Goal: Information Seeking & Learning: Learn about a topic

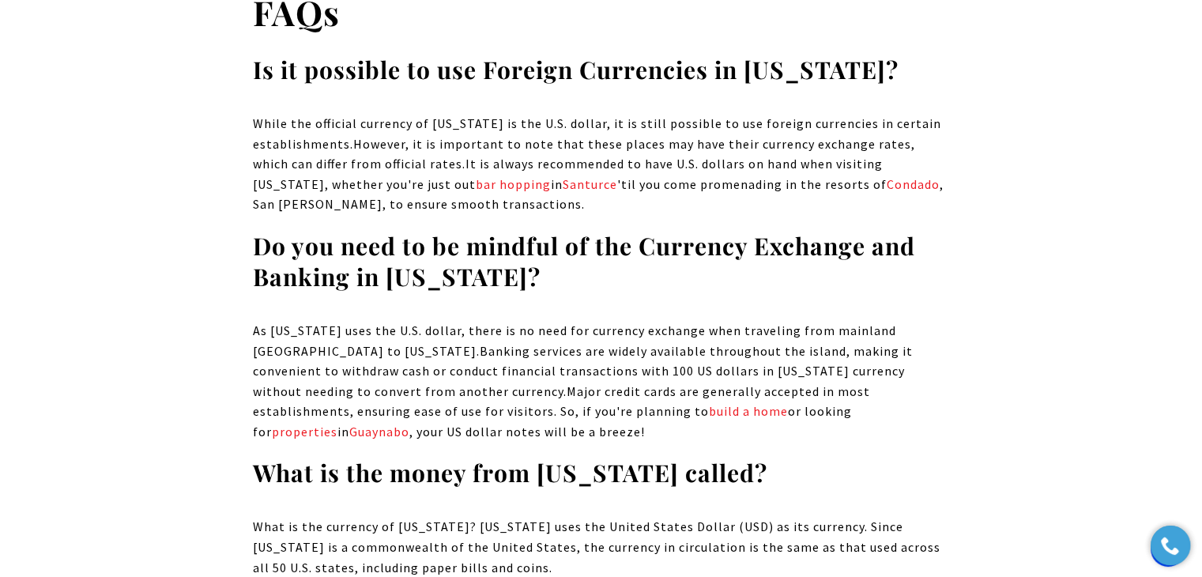
scroll to position [506, 0]
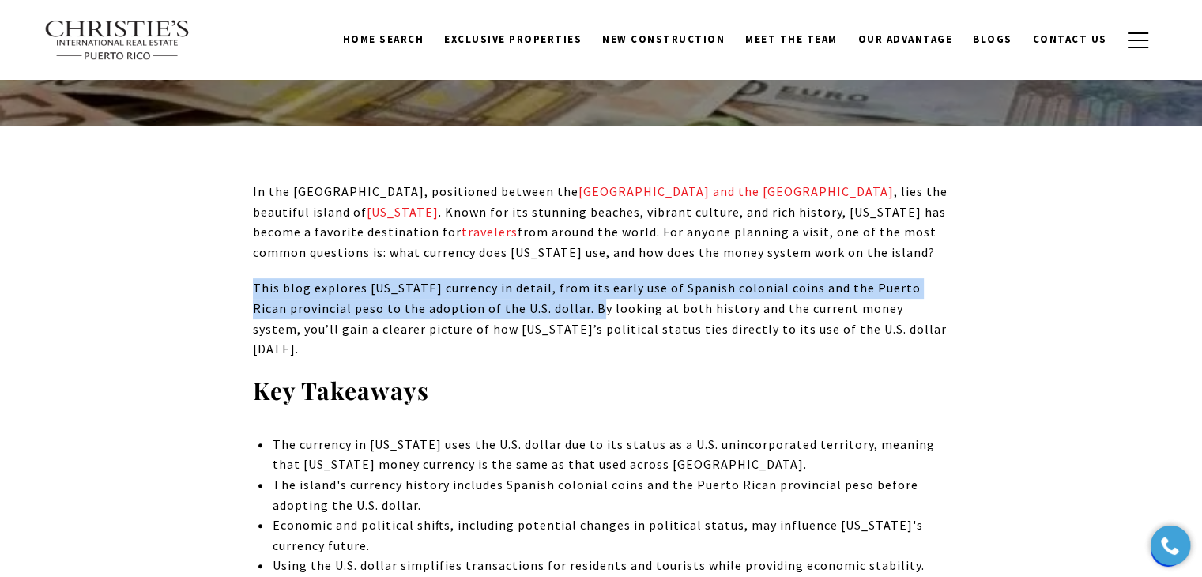
drag, startPoint x: 552, startPoint y: 312, endPoint x: 202, endPoint y: 292, distance: 350.8
copy p "This blog explores Puerto Rico currency in detail, from its early use of Spanis…"
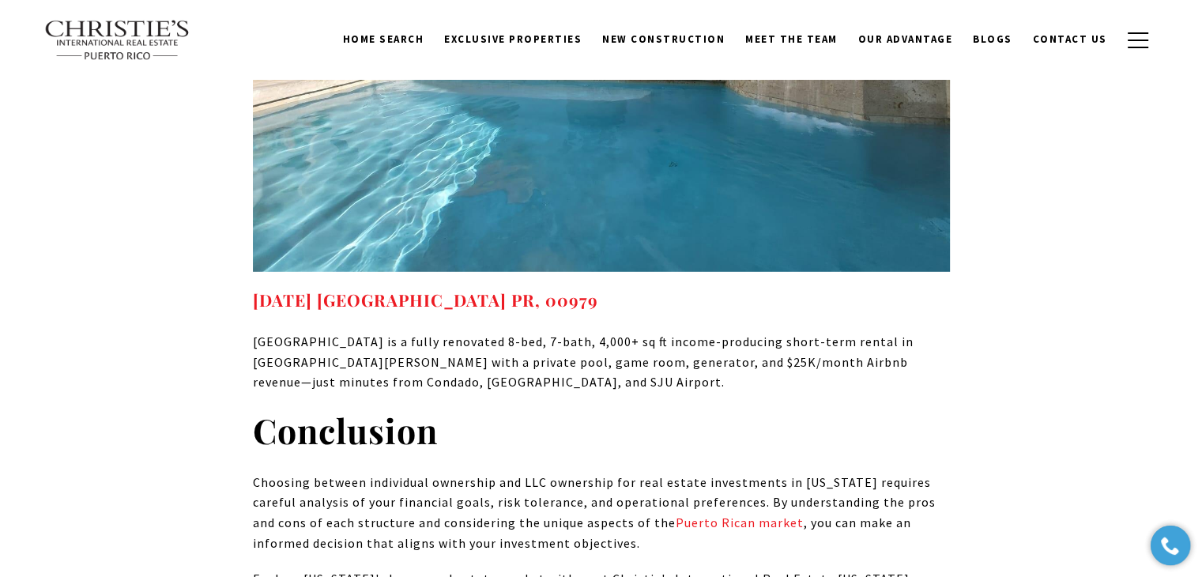
scroll to position [10593, 0]
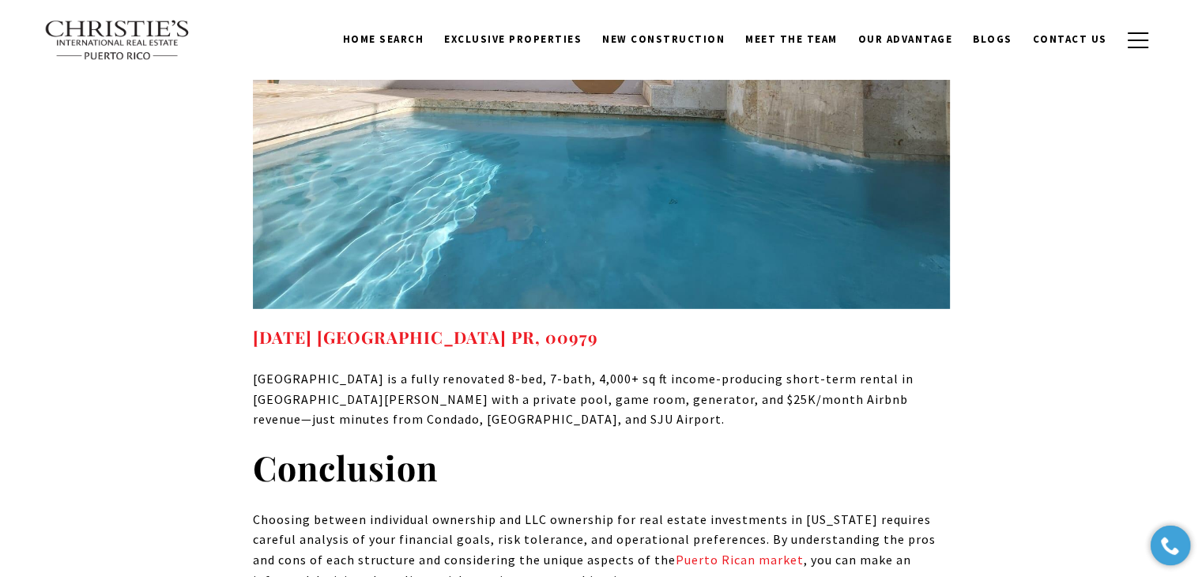
drag, startPoint x: 485, startPoint y: 410, endPoint x: 477, endPoint y: 217, distance: 193.1
click at [542, 446] on h2 "Conclusion" at bounding box center [601, 468] width 697 height 44
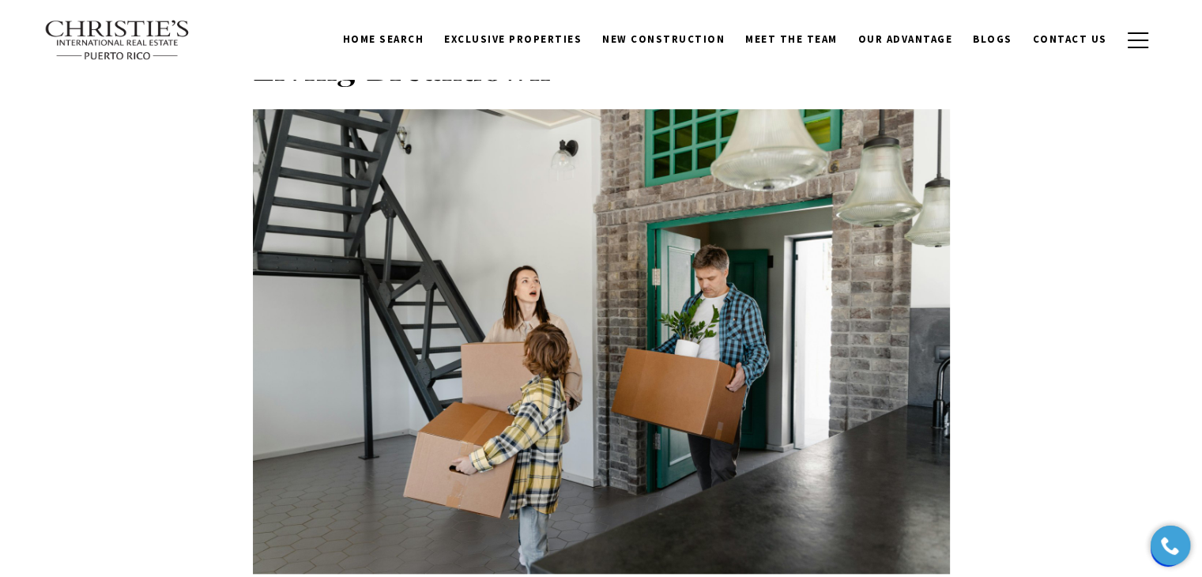
scroll to position [7370, 0]
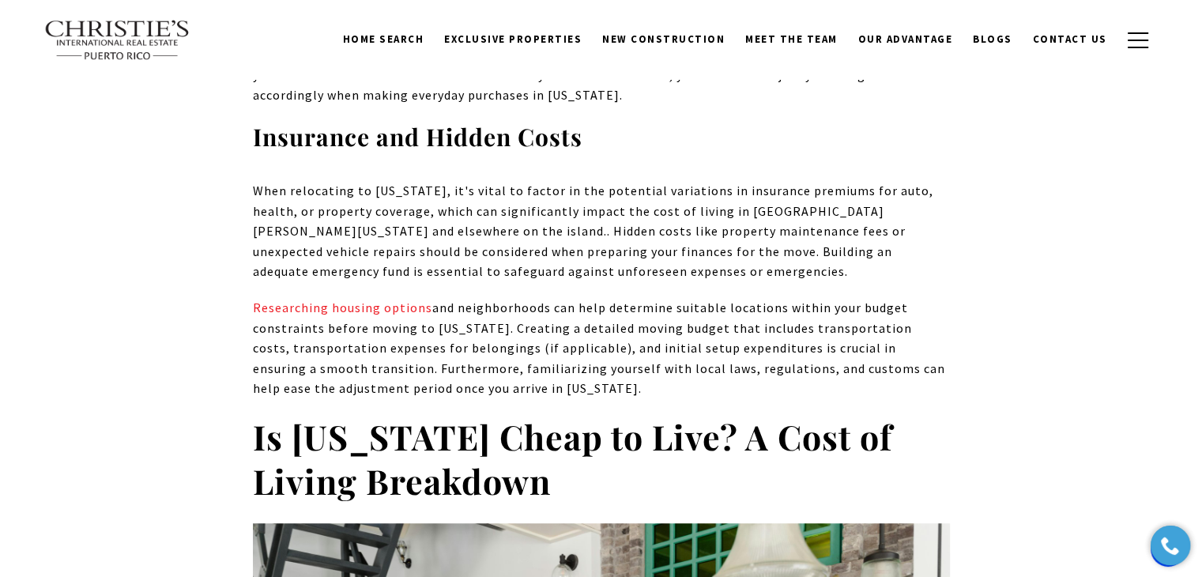
scroll to position [6975, 0]
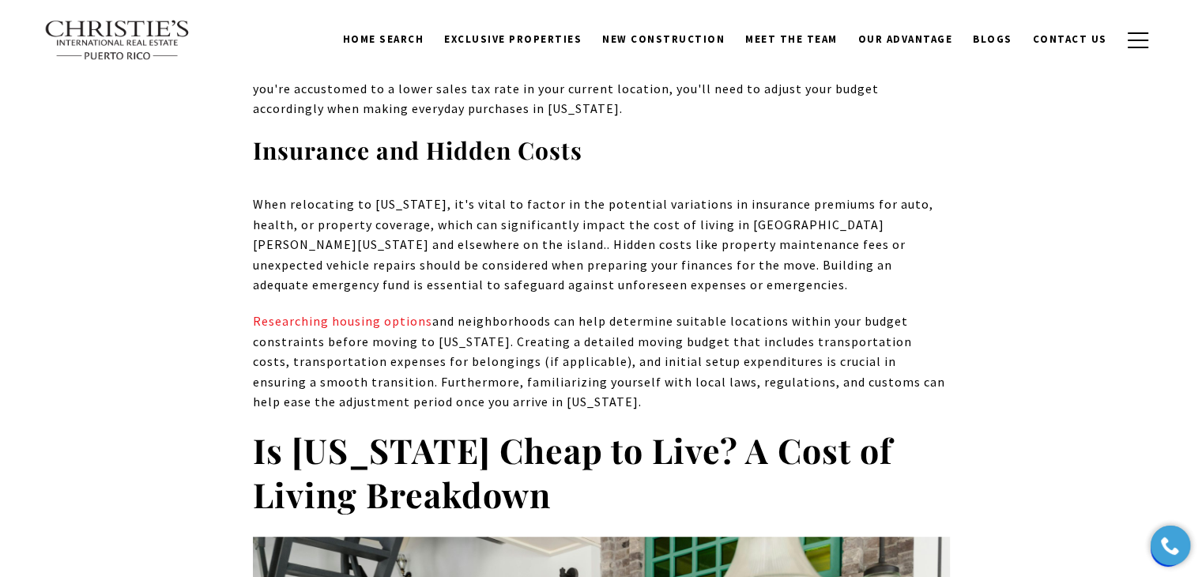
drag, startPoint x: 564, startPoint y: 348, endPoint x: 228, endPoint y: 293, distance: 340.5
copy strong "Is Puerto Rico Cheap to Live? A Cost of Living Breakdown"
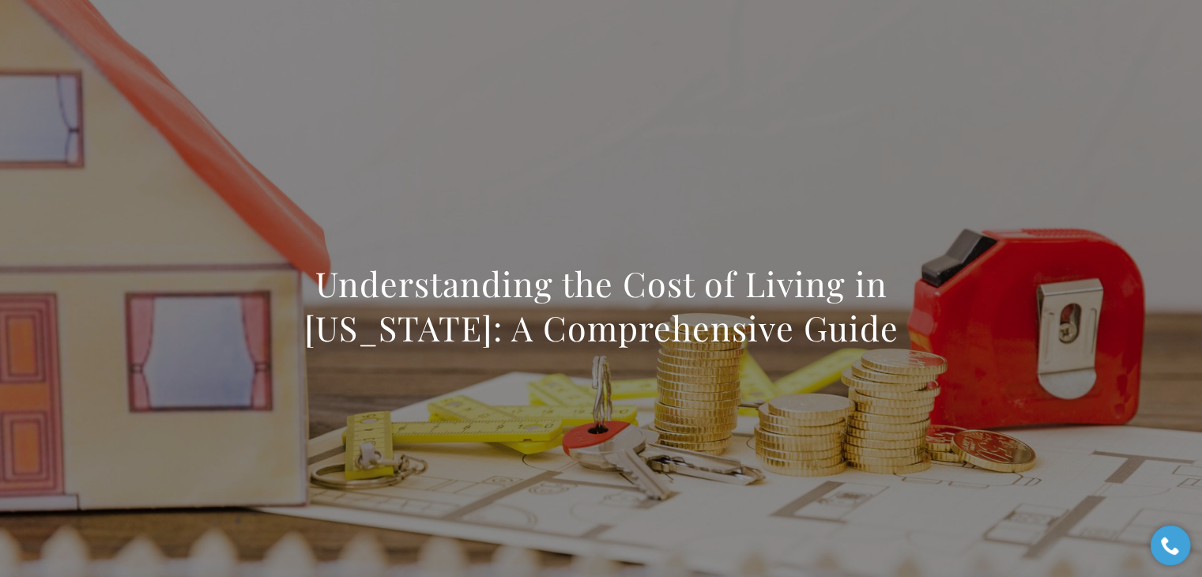
scroll to position [0, 0]
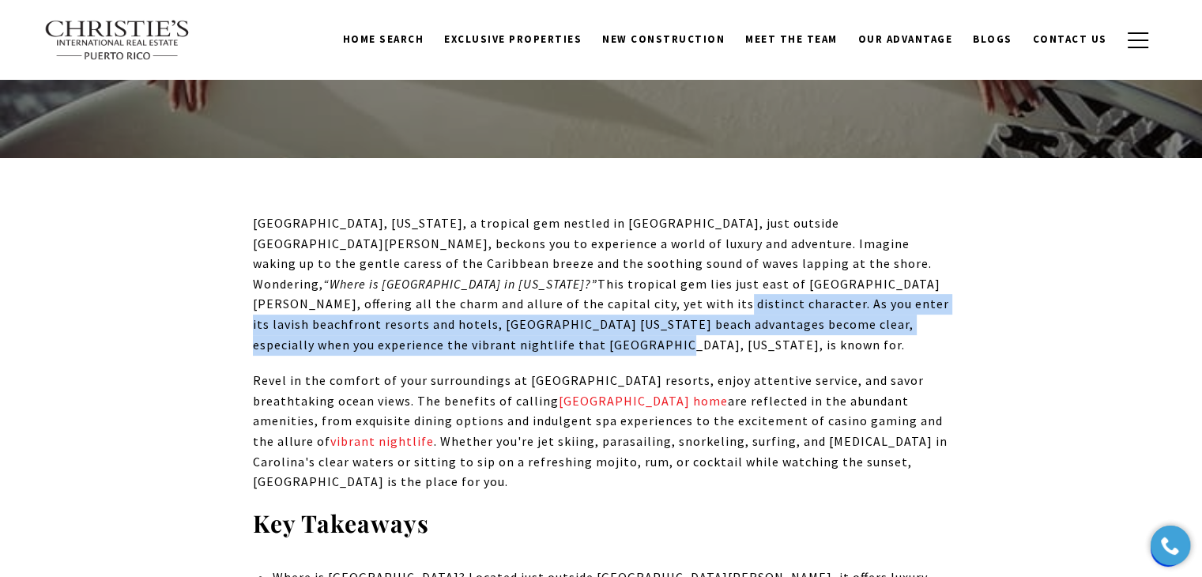
drag, startPoint x: 825, startPoint y: 283, endPoint x: 821, endPoint y: 325, distance: 42.2
click at [821, 325] on p "Isla Verde, Puerto Rico, a tropical gem nestled in Carolina, just outside San J…" at bounding box center [601, 284] width 697 height 142
copy p "As you enter its lavish beachfront resorts and hotels, Isla Verde Puerto Rico b…"
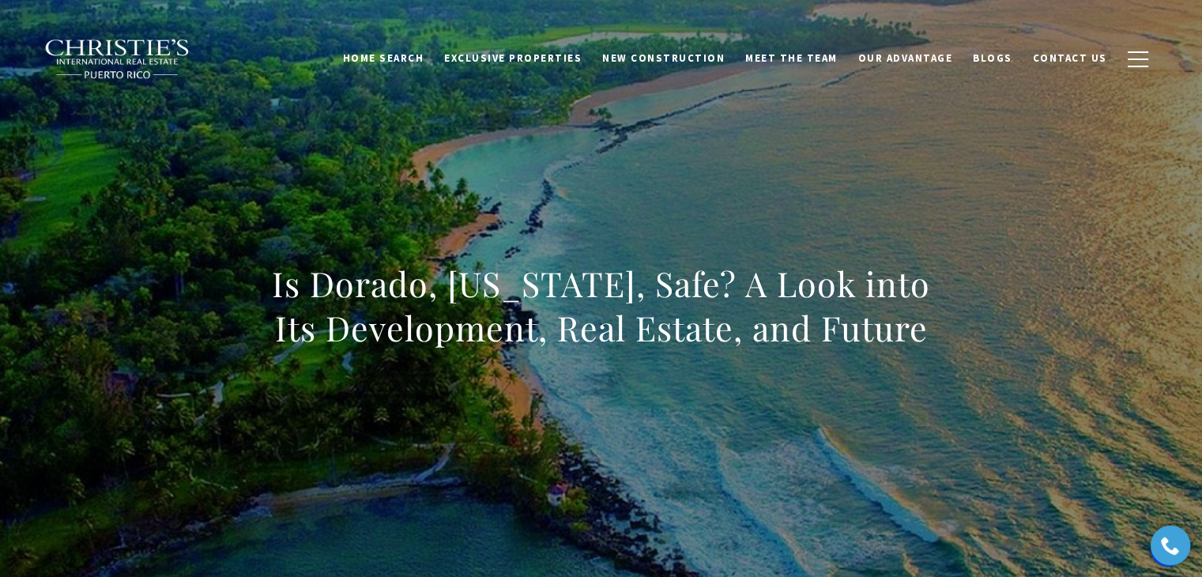
scroll to position [7763, 0]
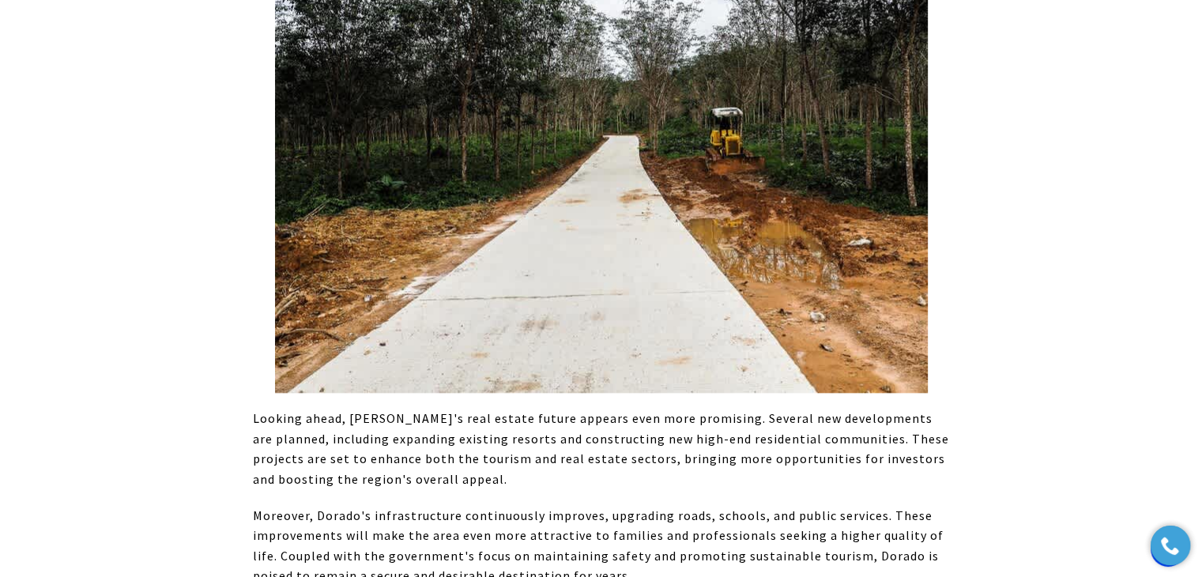
drag, startPoint x: 513, startPoint y: 308, endPoint x: 224, endPoint y: 290, distance: 289.9
copy p "For those wondering is Dorado [US_STATE] safe for real estate investment, the a…"
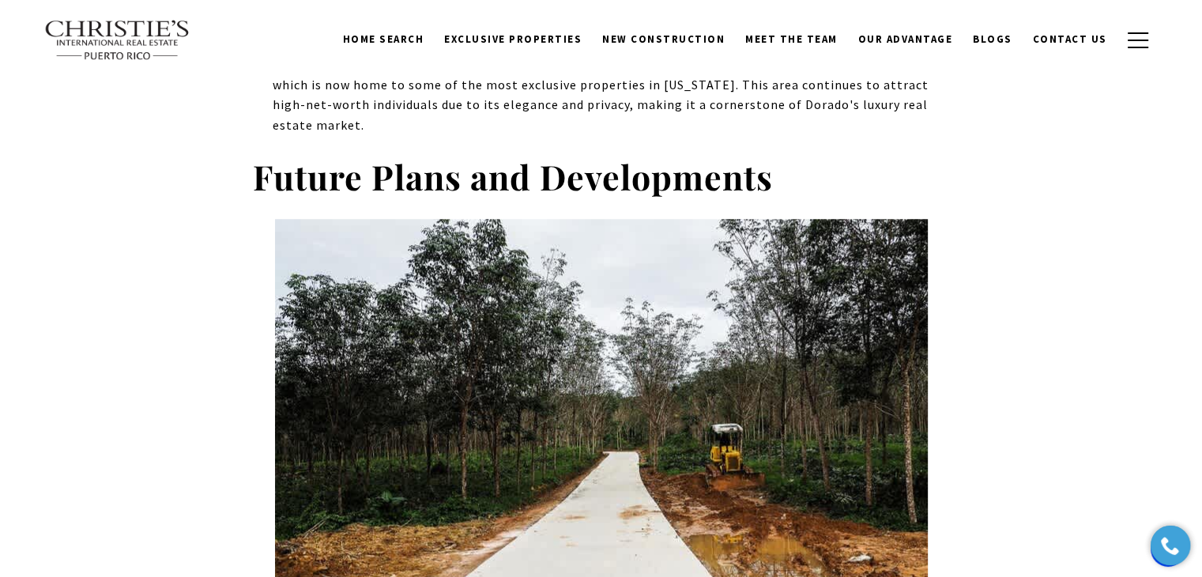
scroll to position [8432, 0]
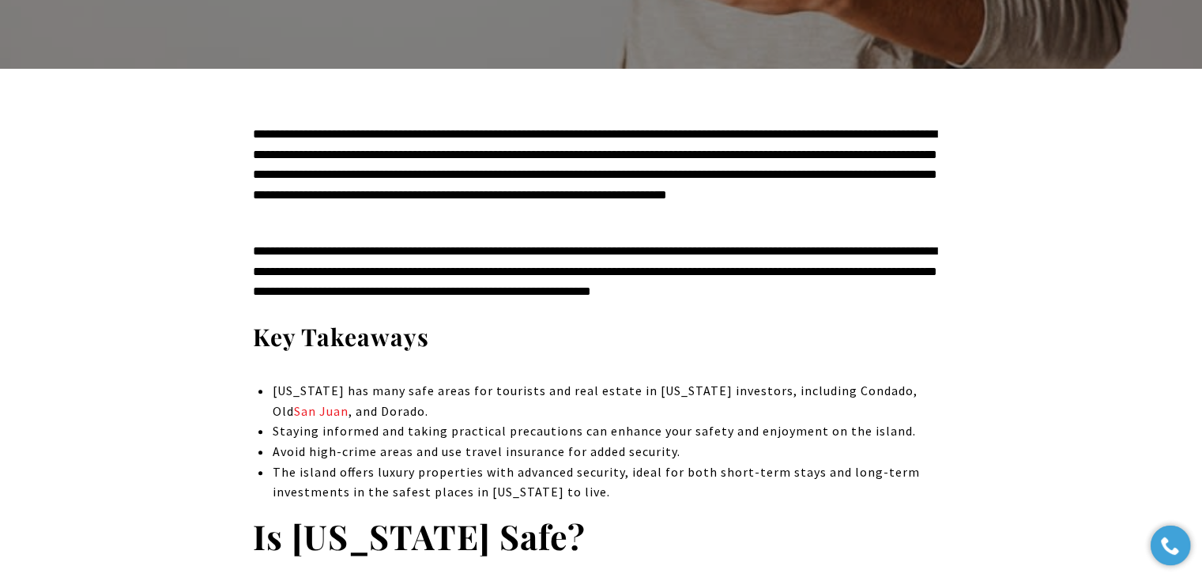
scroll to position [632, 0]
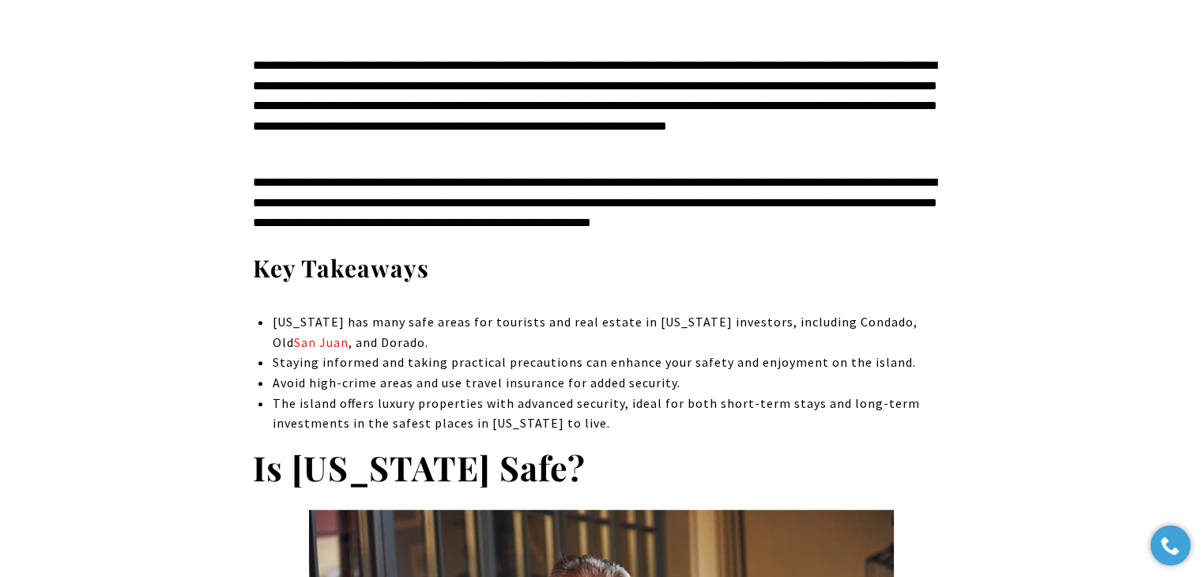
drag, startPoint x: 251, startPoint y: 61, endPoint x: 242, endPoint y: 59, distance: 8.8
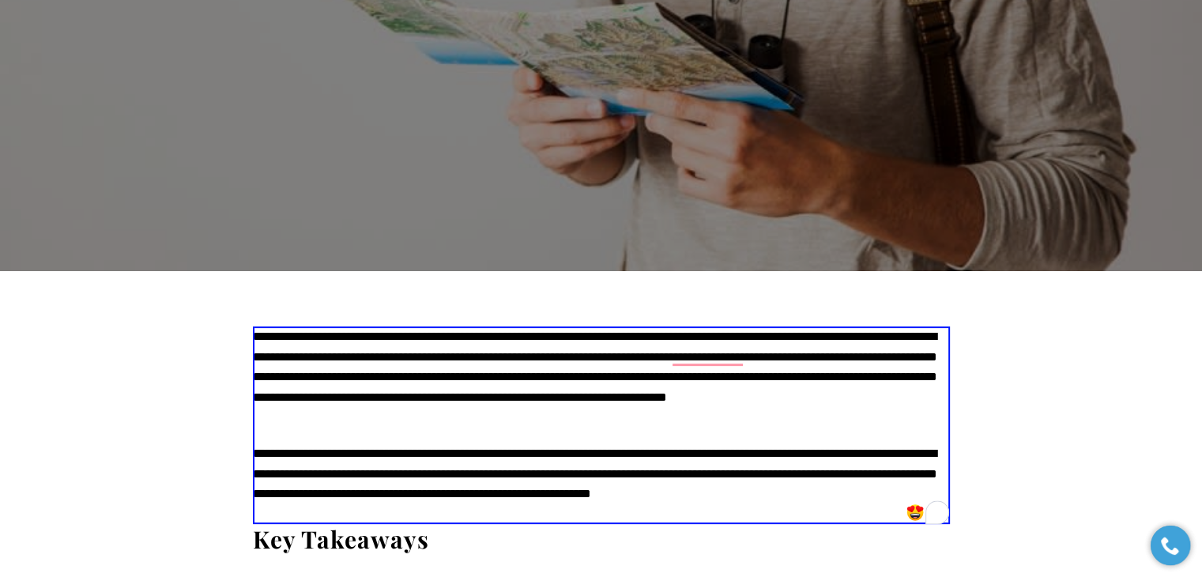
scroll to position [474, 0]
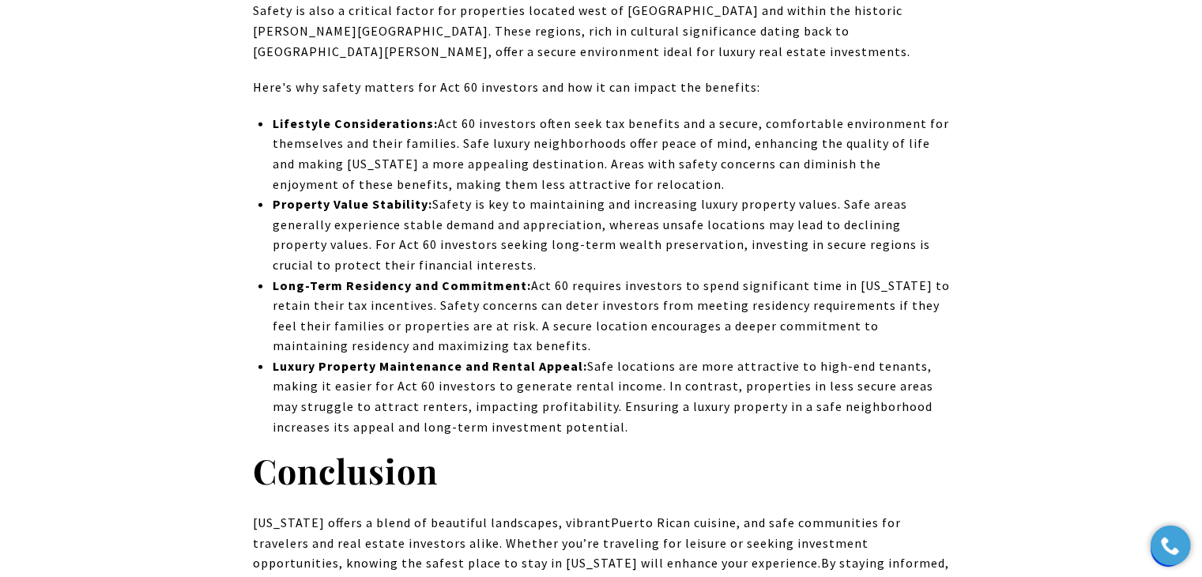
scroll to position [16997, 0]
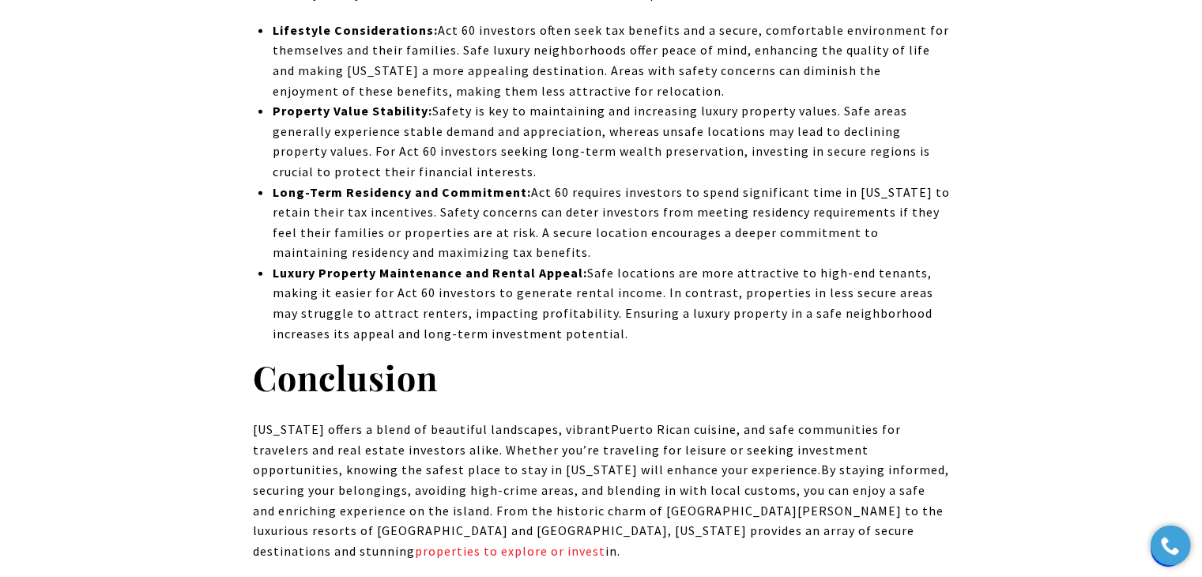
drag, startPoint x: 226, startPoint y: 222, endPoint x: 991, endPoint y: 351, distance: 775.2
copy body "**********"
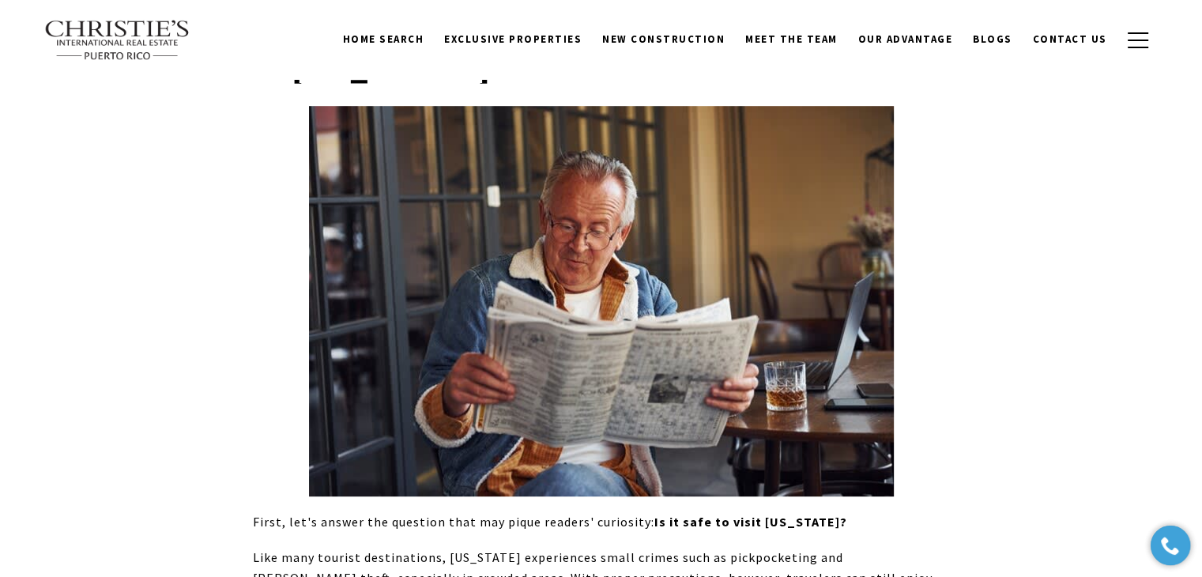
scroll to position [0, 0]
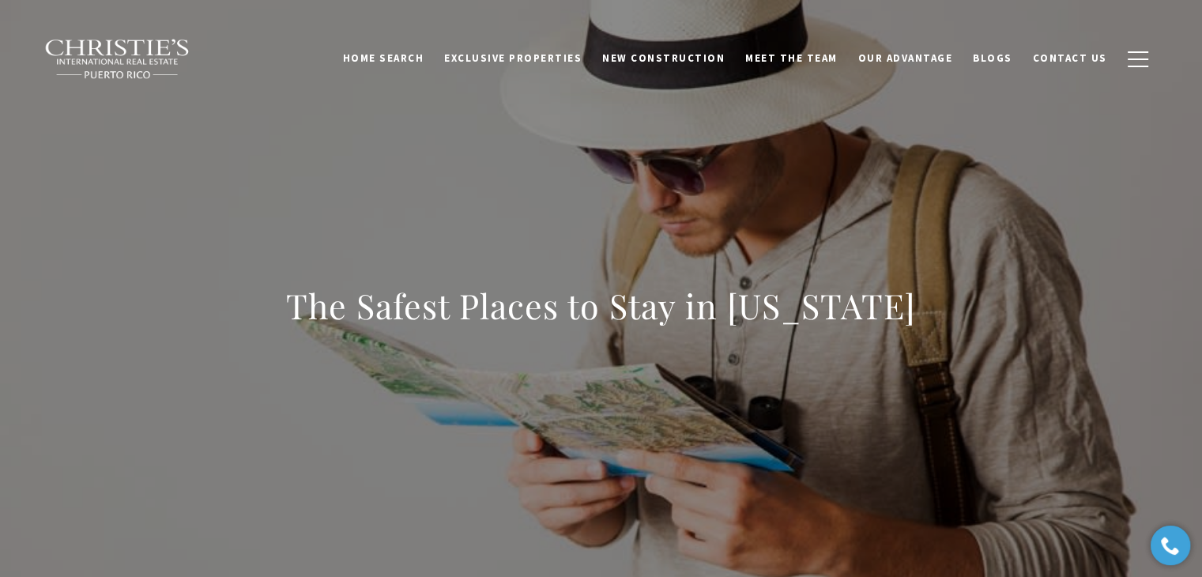
drag, startPoint x: 288, startPoint y: 315, endPoint x: 955, endPoint y: 326, distance: 667.3
click at [955, 326] on div "The Safest Places to Stay in Puerto Rico" at bounding box center [601, 316] width 1107 height 474
copy h1 "The Safest Places to Stay in Puerto Rico"
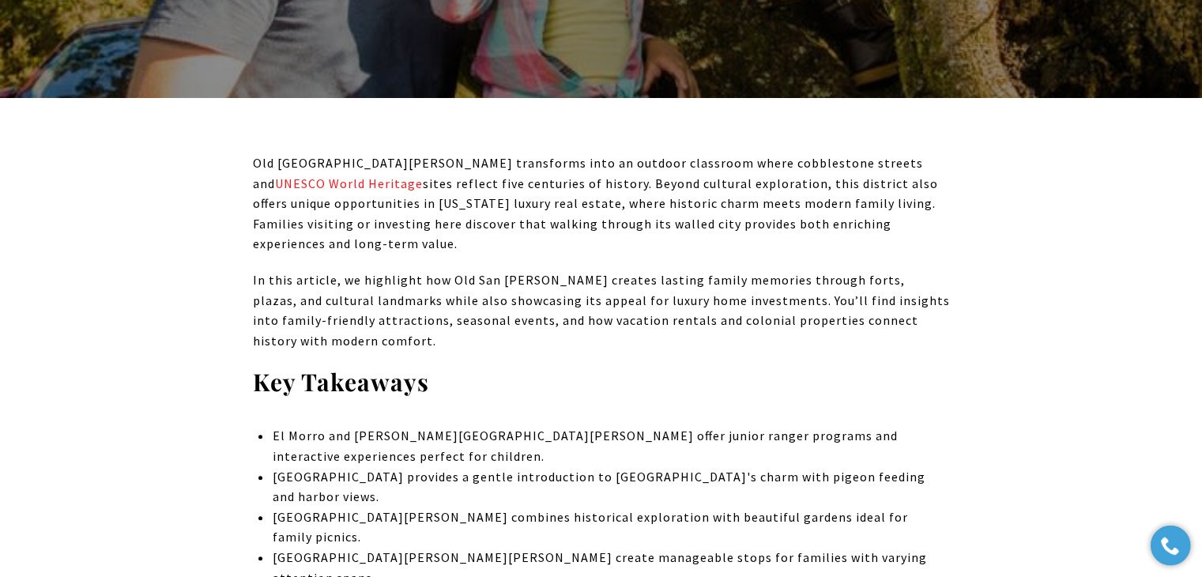
scroll to position [632, 0]
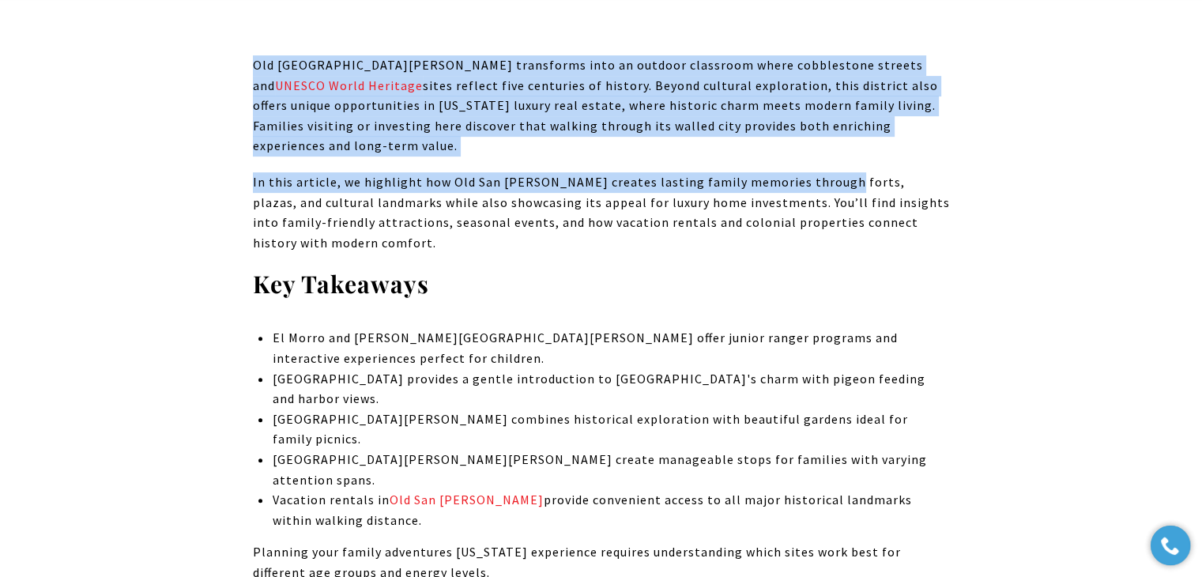
drag, startPoint x: 239, startPoint y: 64, endPoint x: 814, endPoint y: 142, distance: 580.7
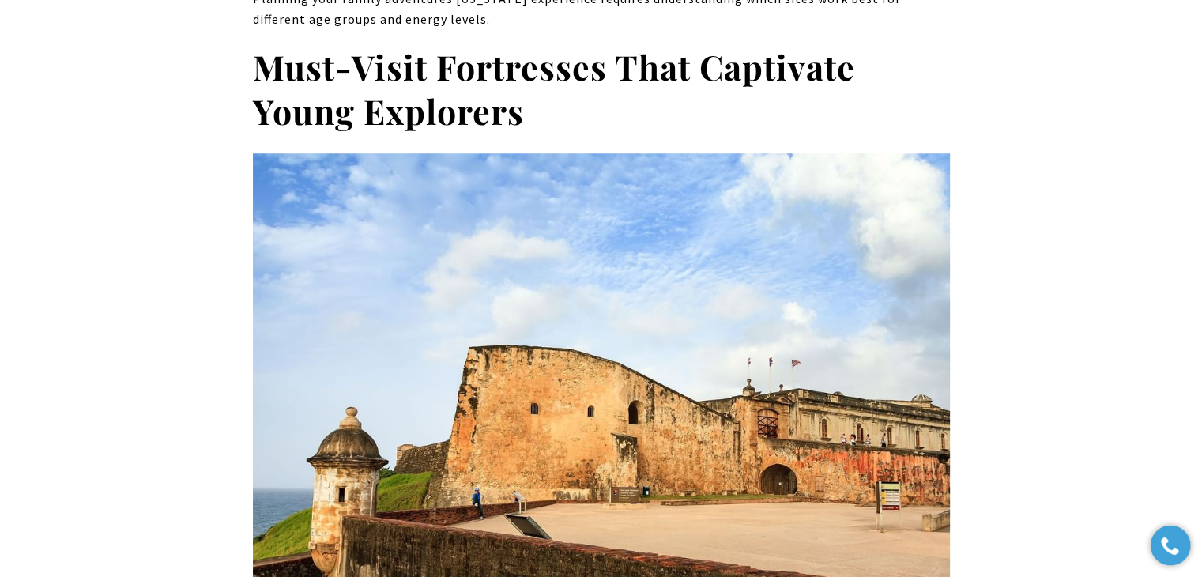
click at [814, 153] on img at bounding box center [601, 414] width 697 height 523
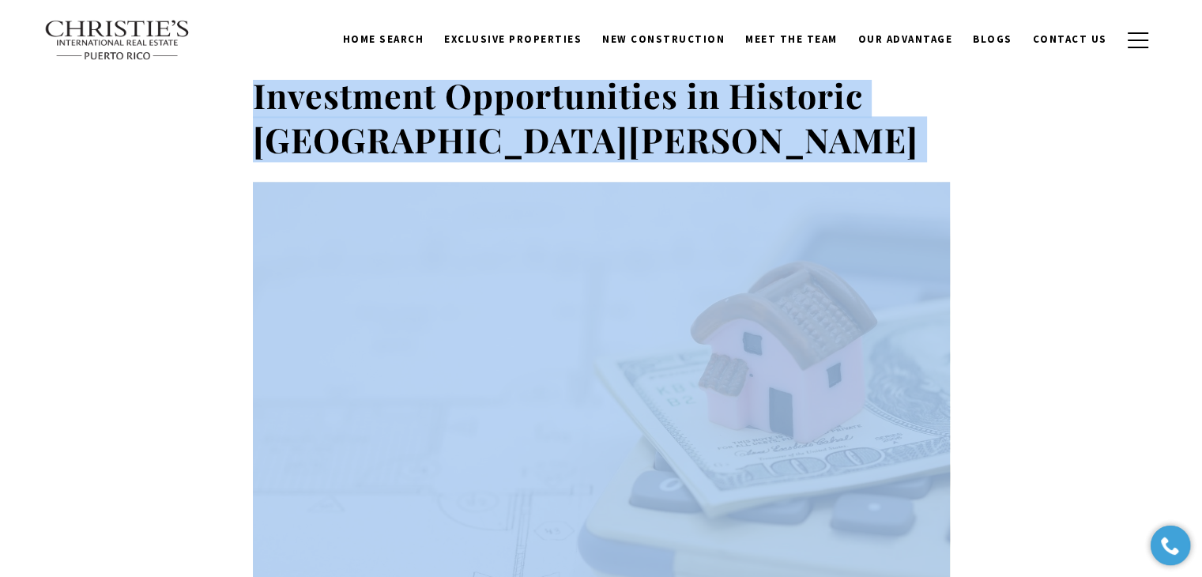
scroll to position [8459, 0]
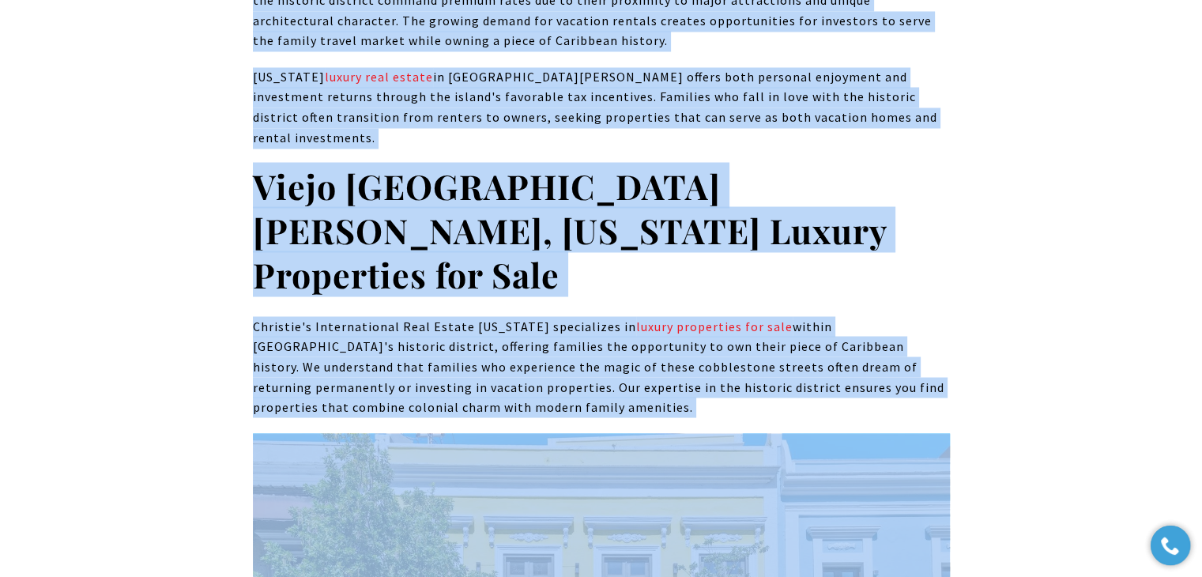
drag, startPoint x: 254, startPoint y: 146, endPoint x: 888, endPoint y: 247, distance: 642.0
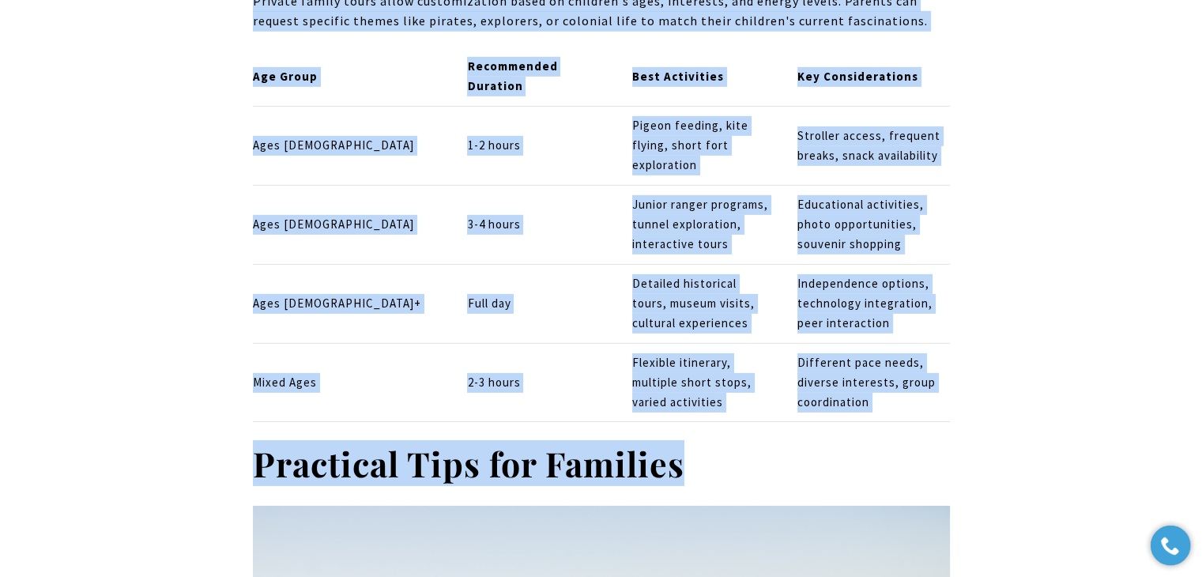
scroll to position [4901, 0]
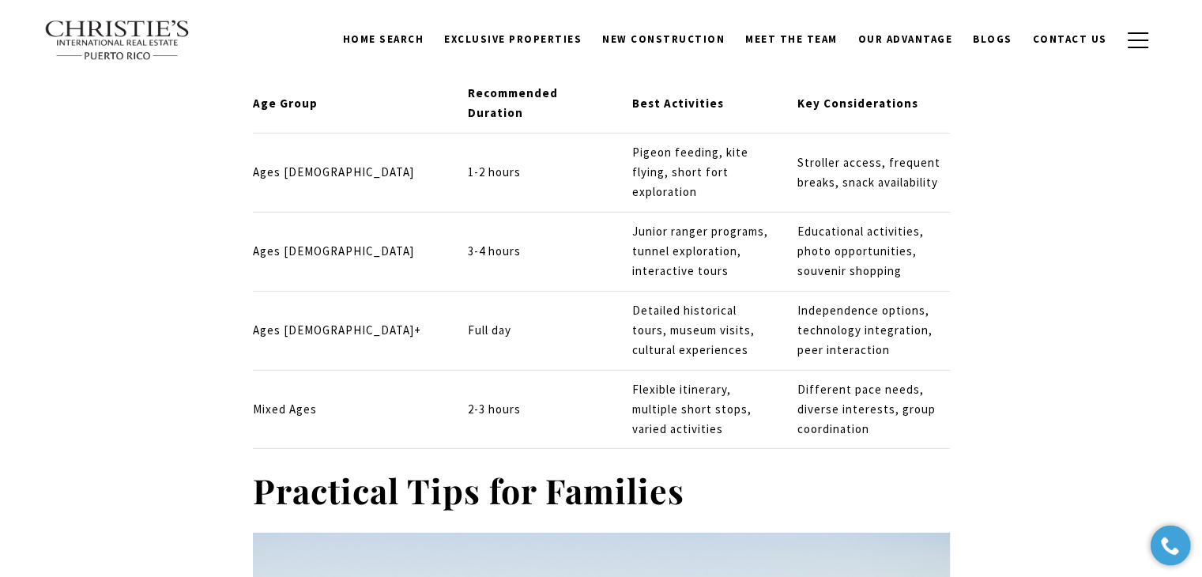
drag, startPoint x: 222, startPoint y: 243, endPoint x: 988, endPoint y: 277, distance: 766.8
copy div "Lor Ipsumdolo si Ame Cons Adipisci elitse Doeiu te Inci'u labo etdol magnaaliqu…"
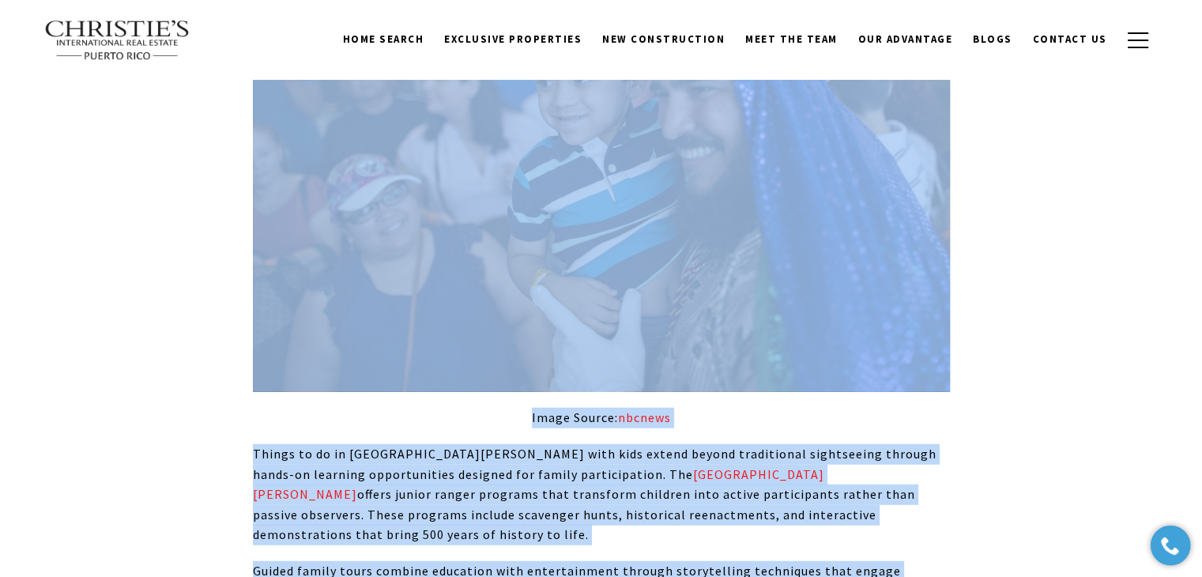
scroll to position [0, 0]
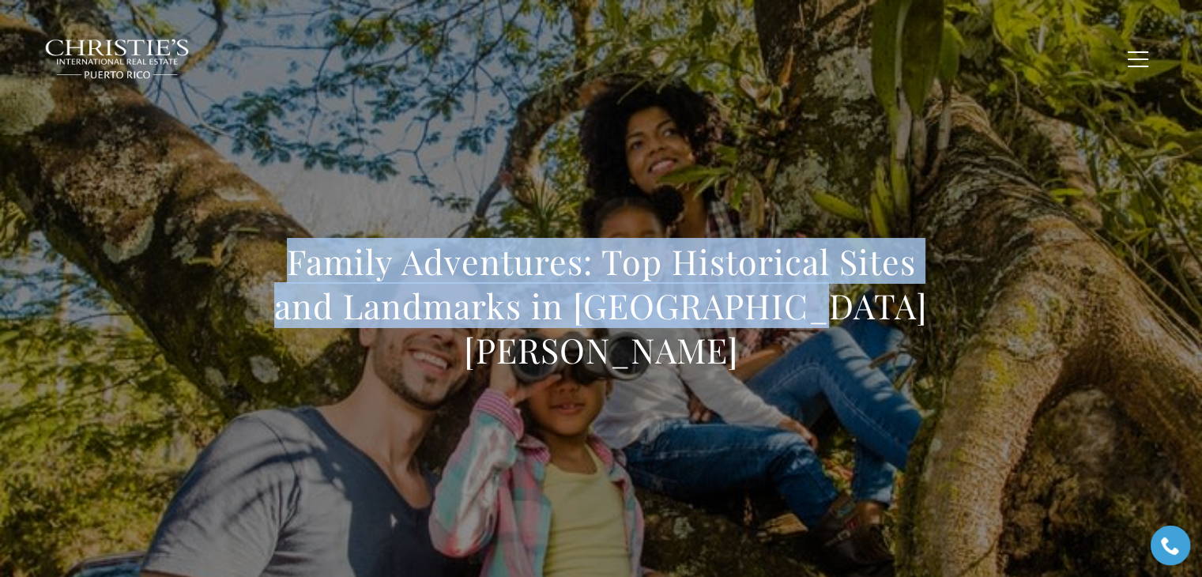
drag, startPoint x: 260, startPoint y: 284, endPoint x: 890, endPoint y: 364, distance: 635.1
click at [890, 364] on div "Family Adventures: Top Historical Sites and Landmarks in [GEOGRAPHIC_DATA][PERS…" at bounding box center [601, 316] width 697 height 153
copy h1 "Family Adventures: Top Historical Sites and Landmarks in [GEOGRAPHIC_DATA][PERS…"
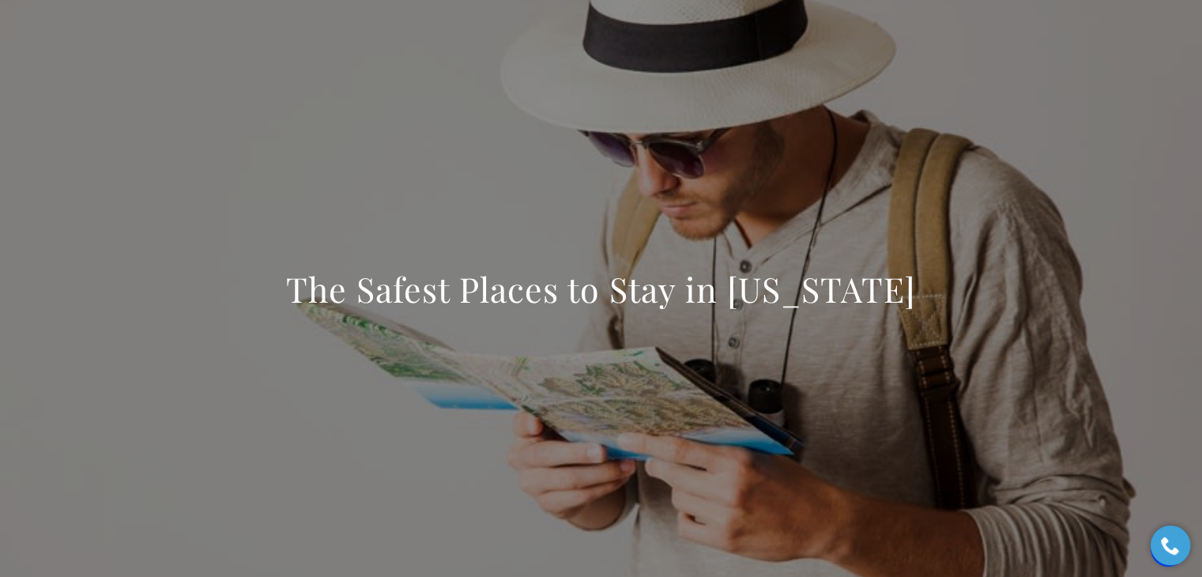
scroll to position [5688, 0]
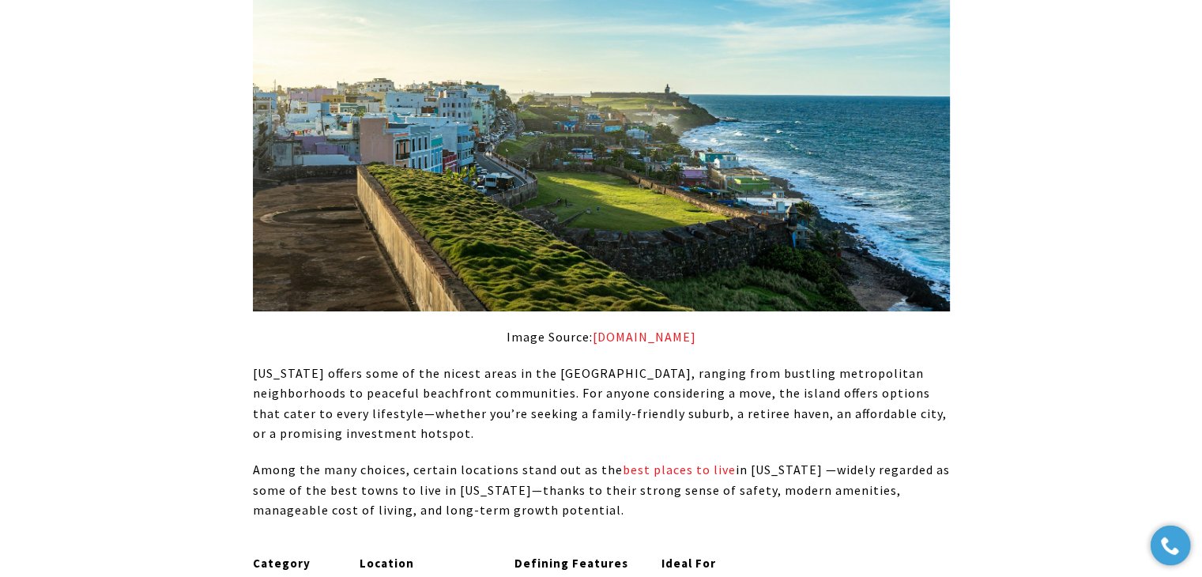
drag, startPoint x: 629, startPoint y: 308, endPoint x: 227, endPoint y: 262, distance: 405.0
copy p "Among the many choices, certain locations stand out as the best places to live …"
